Goal: Task Accomplishment & Management: Complete application form

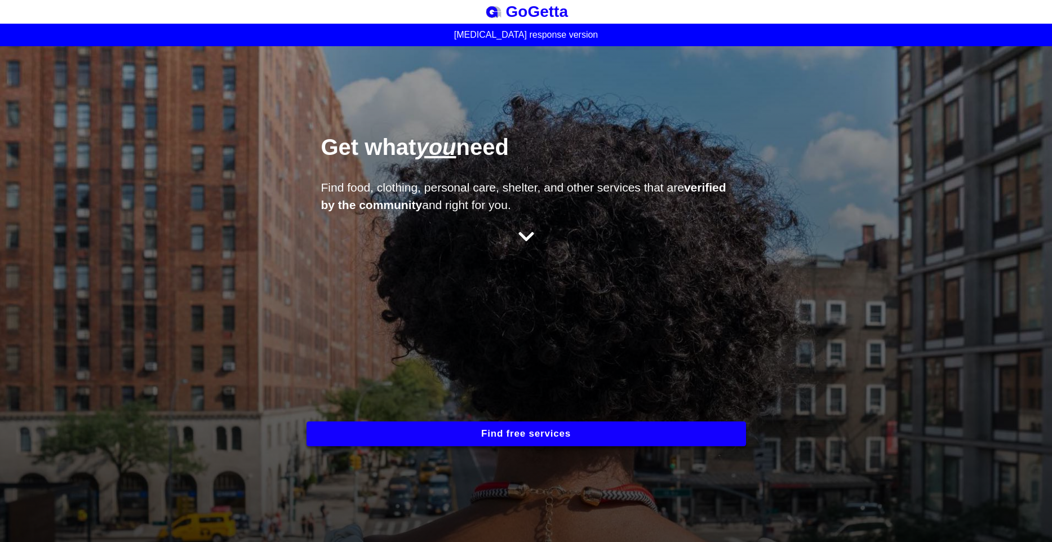
click at [776, 409] on div "Get what you need Find food, clothing, personal care, shelter, and other servic…" at bounding box center [526, 294] width 1052 height 496
click at [625, 433] on button "Find free services" at bounding box center [527, 433] width 440 height 25
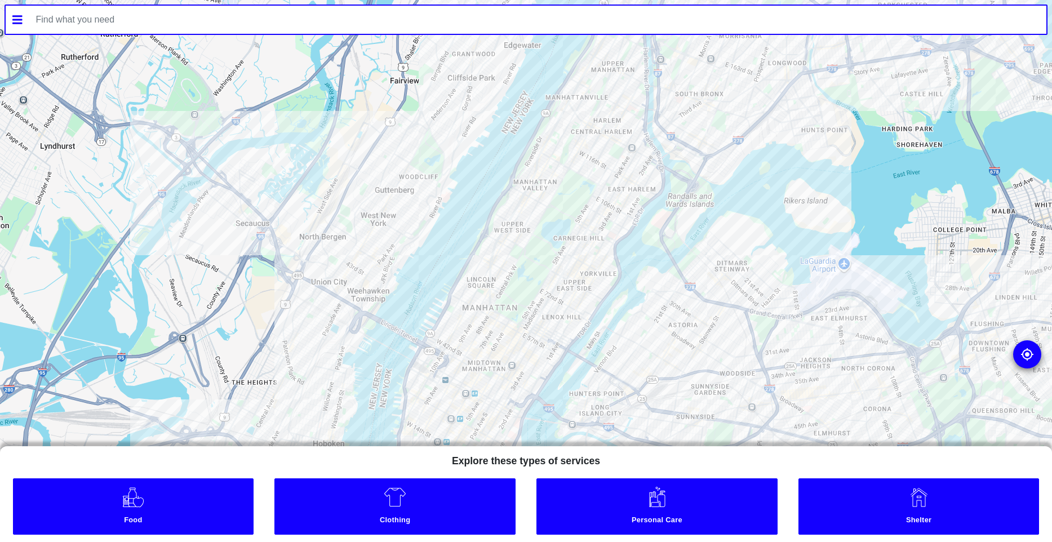
click at [525, 211] on div at bounding box center [526, 271] width 1052 height 542
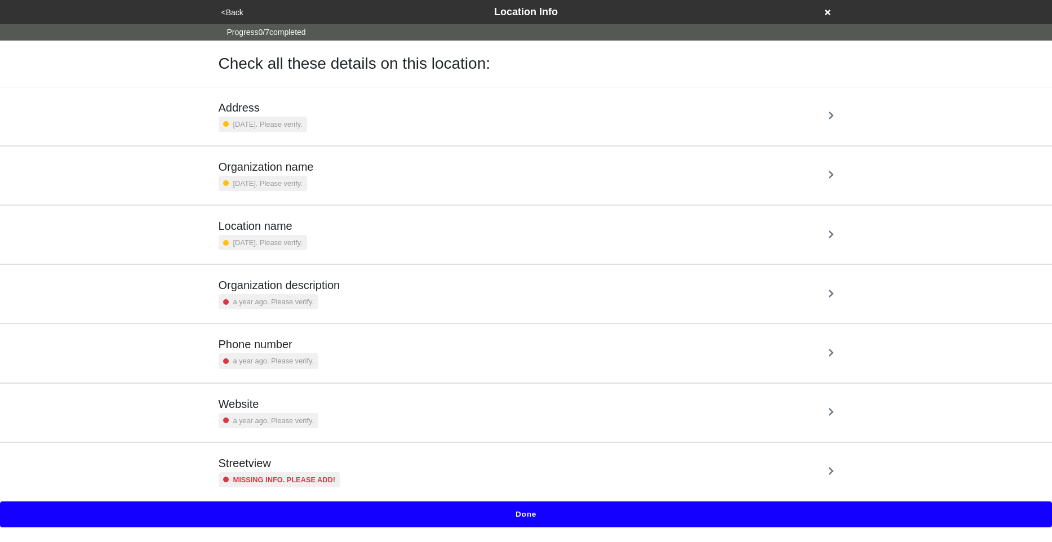
click at [517, 521] on button "Done" at bounding box center [526, 515] width 1052 height 26
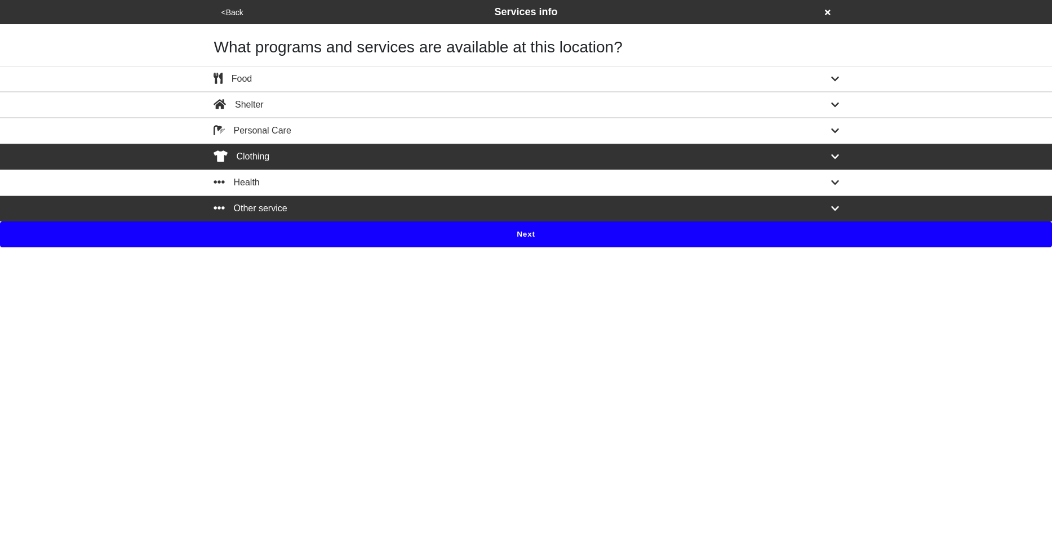
click at [556, 155] on div "Clothing" at bounding box center [526, 157] width 642 height 14
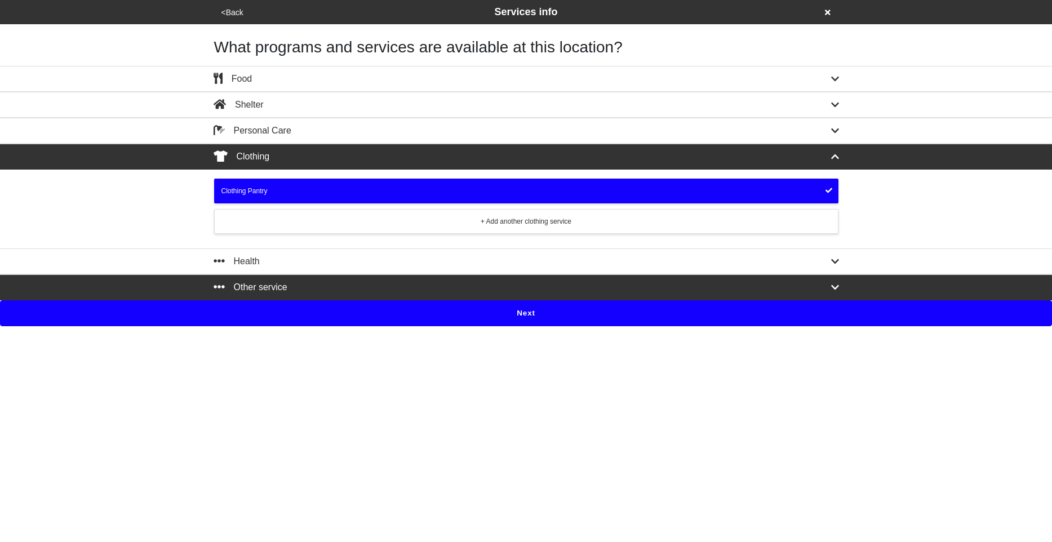
click at [360, 204] on div "Clothing Pantry + Add another clothing service" at bounding box center [526, 206] width 624 height 55
click at [367, 194] on div "Clothing Pantry" at bounding box center [526, 191] width 610 height 10
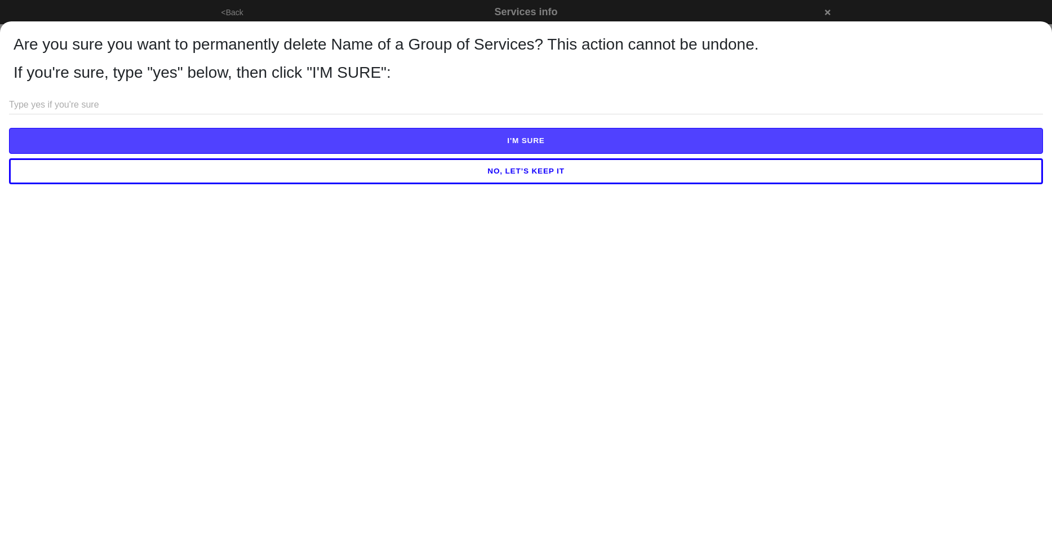
click at [473, 174] on button "NO, LET’S KEEP IT" at bounding box center [526, 171] width 1034 height 26
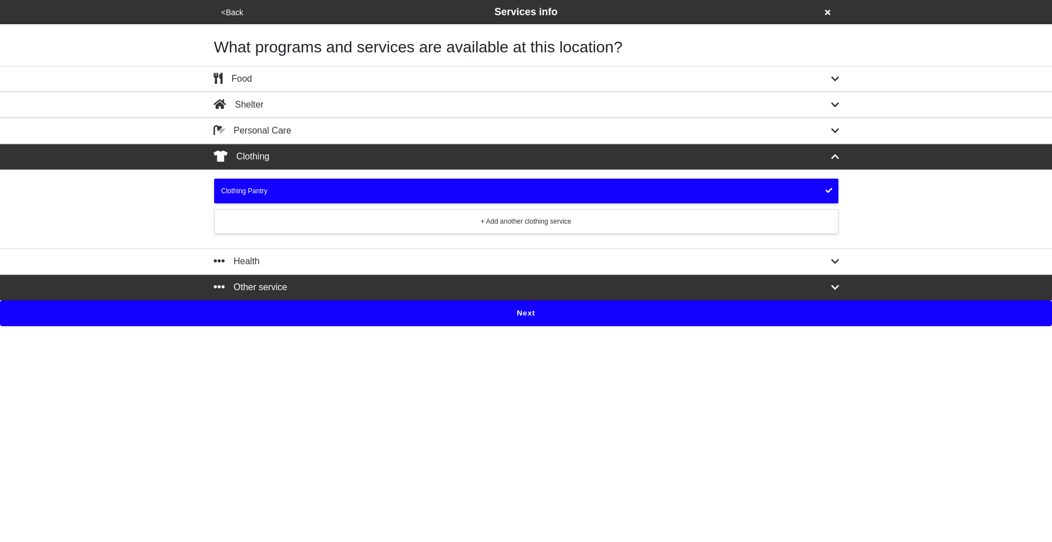
click at [465, 319] on button "Next" at bounding box center [526, 313] width 1052 height 26
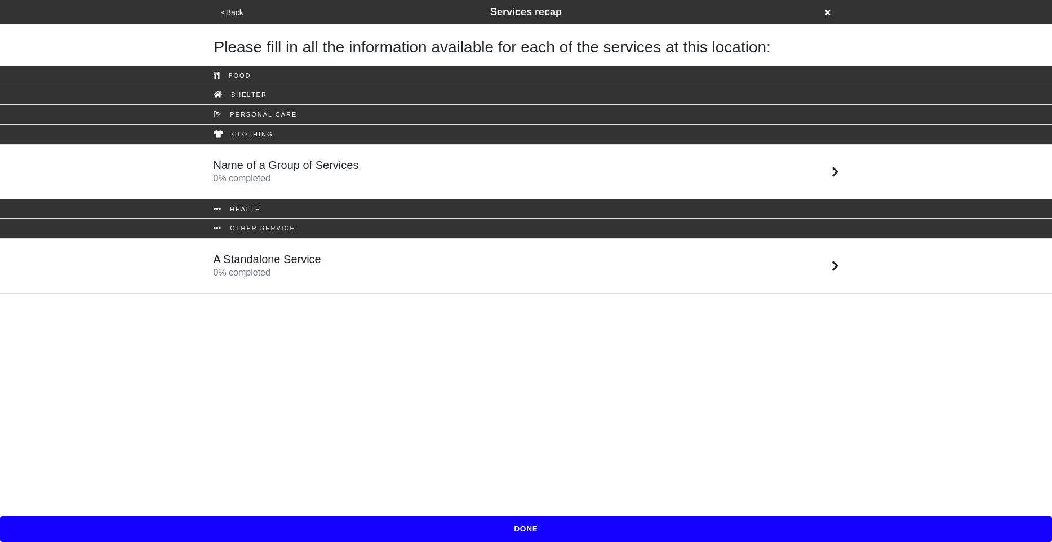
click at [316, 172] on div "Name of a Group of Services 0 % completed" at bounding box center [286, 171] width 145 height 27
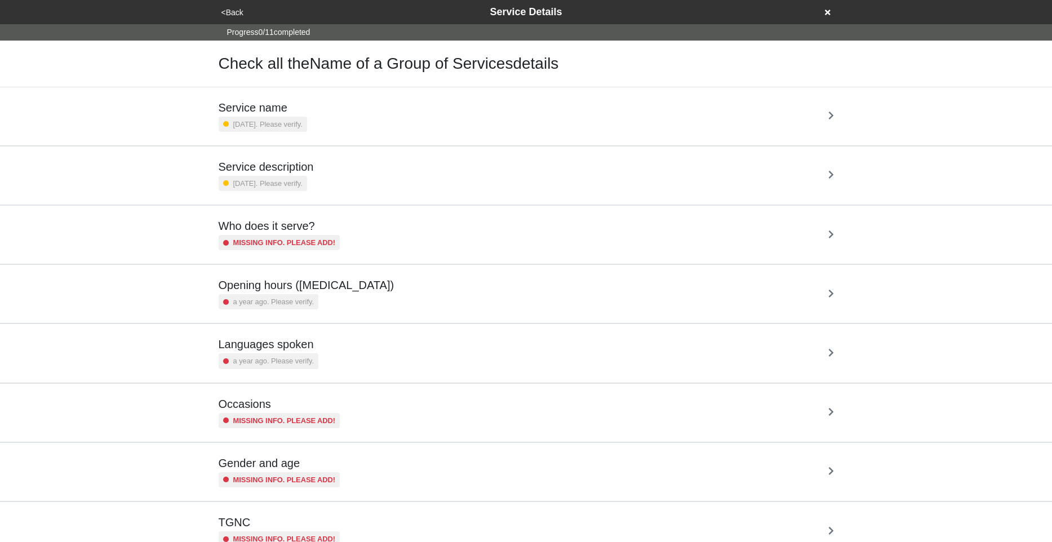
scroll to position [223, 0]
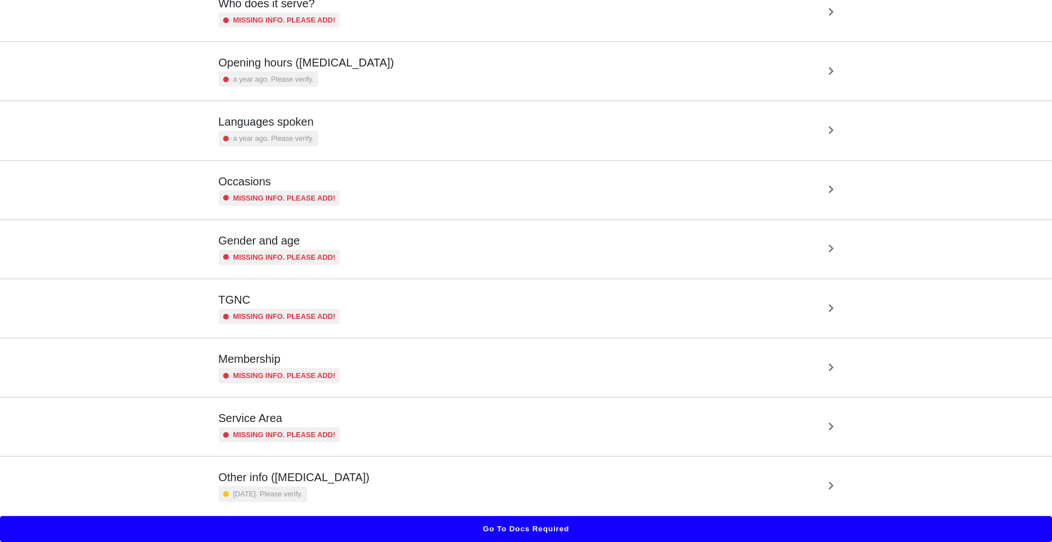
click at [516, 532] on button "Go to docs required" at bounding box center [526, 529] width 1052 height 26
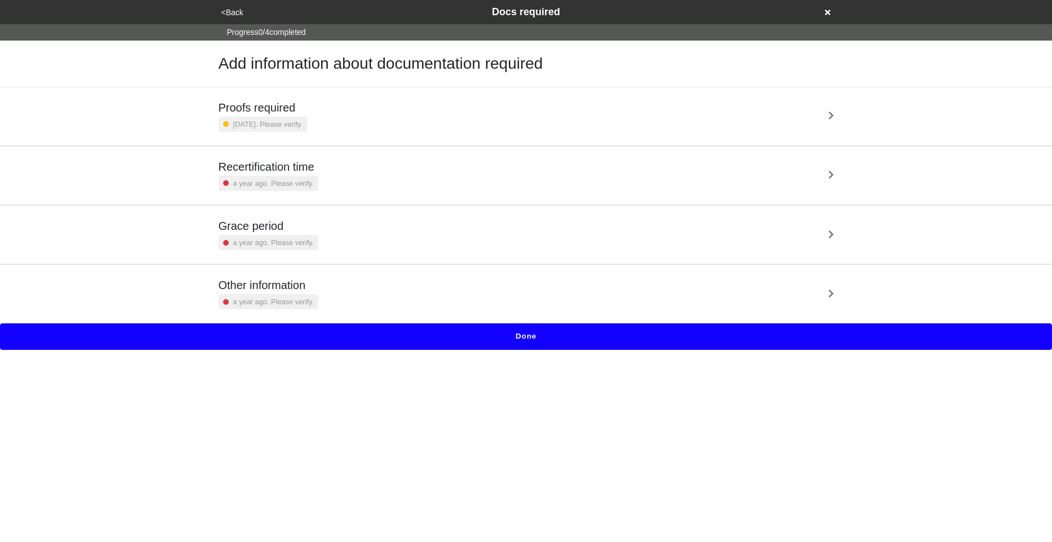
click at [517, 343] on button "Done" at bounding box center [526, 336] width 1052 height 26
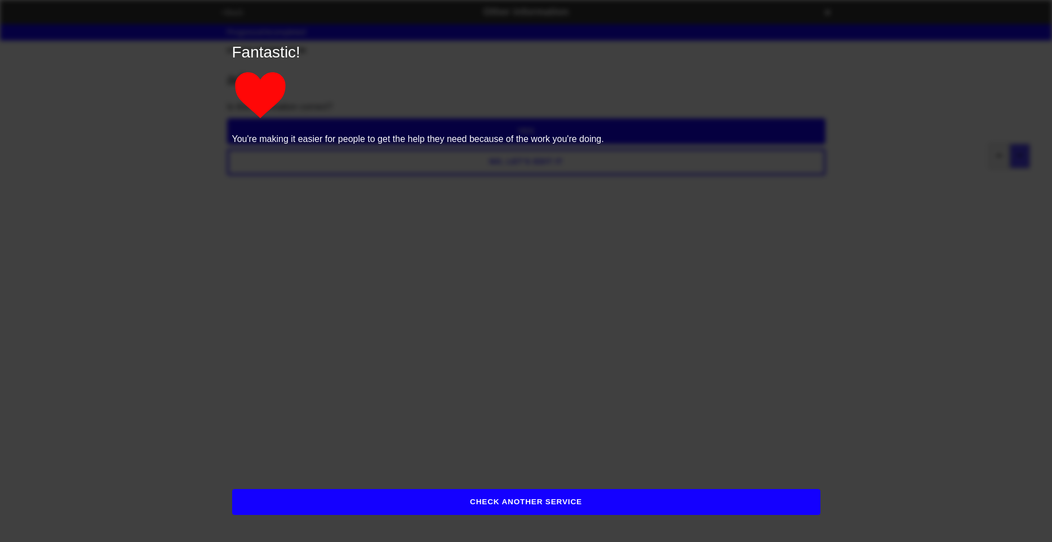
click at [527, 509] on button "CHECK ANOTHER SERVICE" at bounding box center [526, 502] width 588 height 26
